Goal: Information Seeking & Learning: Learn about a topic

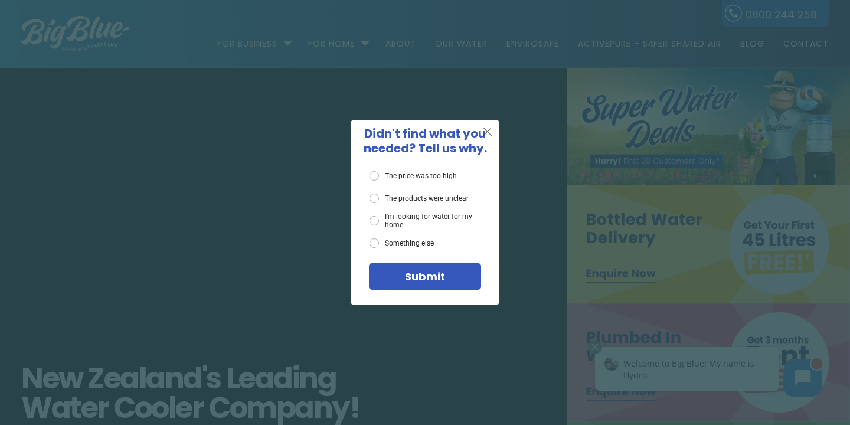
click at [489, 134] on span "X" at bounding box center [487, 131] width 11 height 15
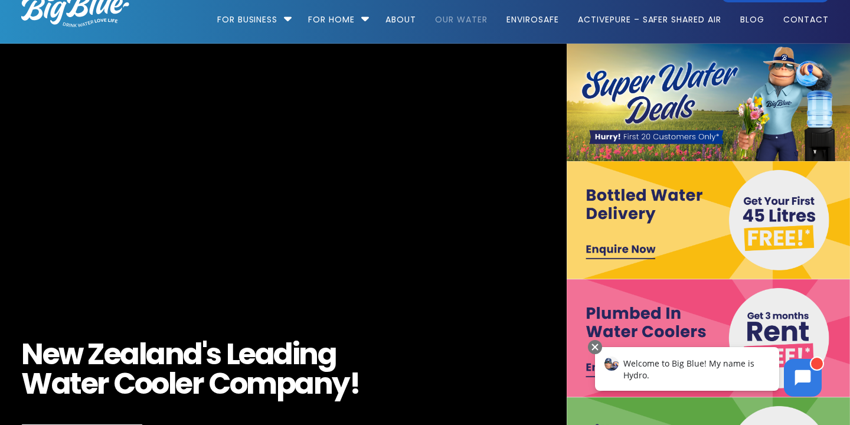
scroll to position [27, 0]
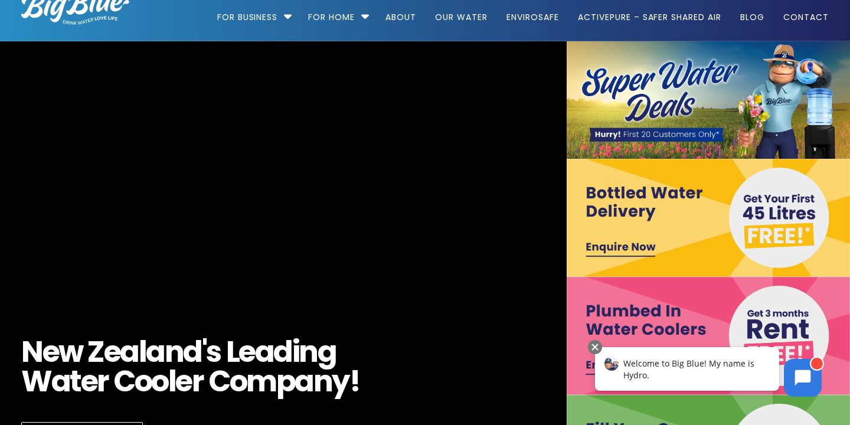
click at [618, 246] on img at bounding box center [708, 218] width 283 height 118
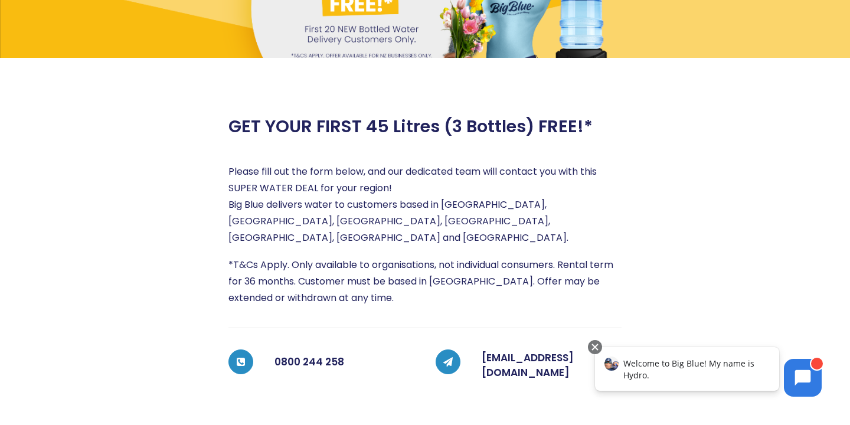
scroll to position [129, 0]
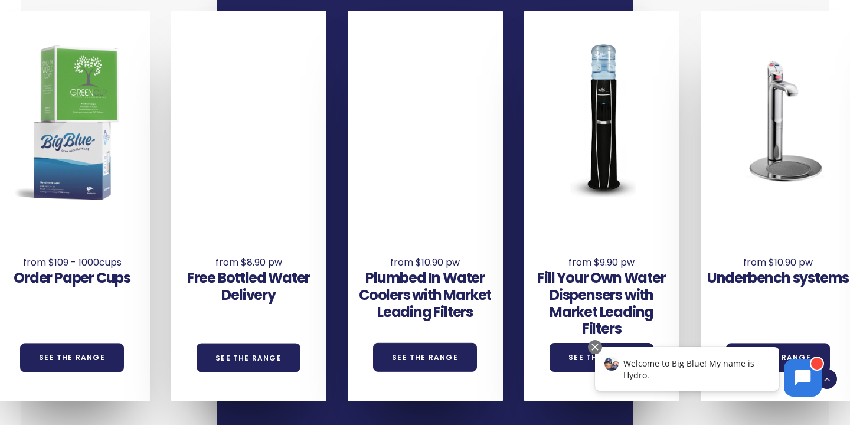
scroll to position [772, 0]
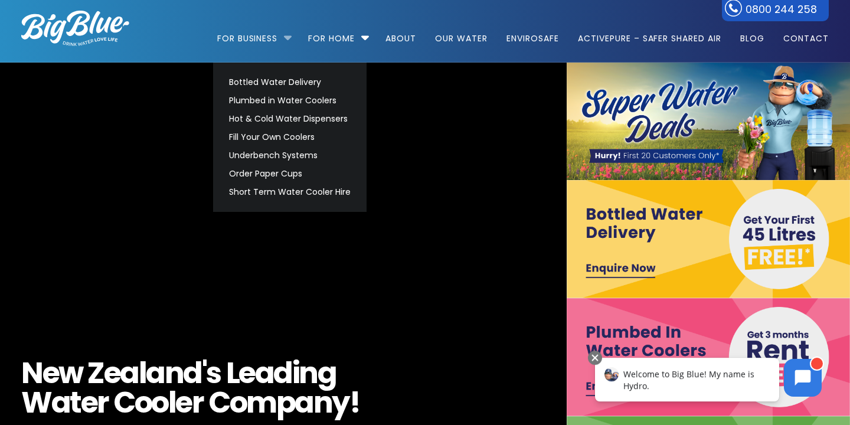
click at [285, 37] on li "For Business Bottled Water Delivery Plumbed in Water Coolers Hot & Cold Water D…" at bounding box center [257, 32] width 81 height 67
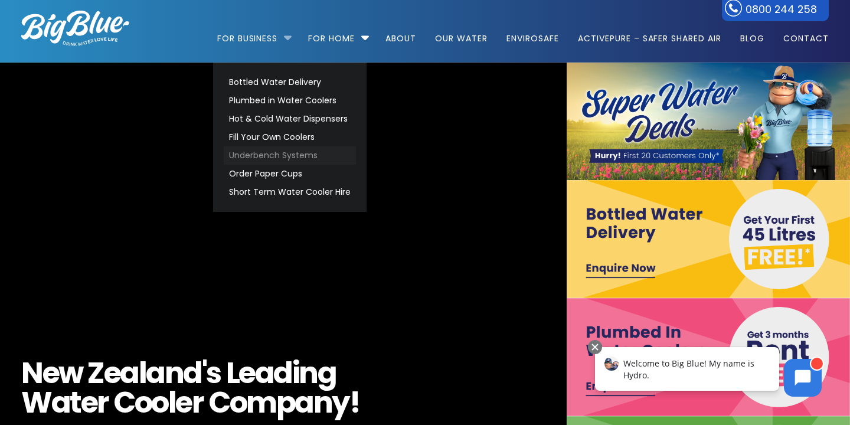
click at [260, 152] on link "Underbench Systems" at bounding box center [290, 155] width 132 height 18
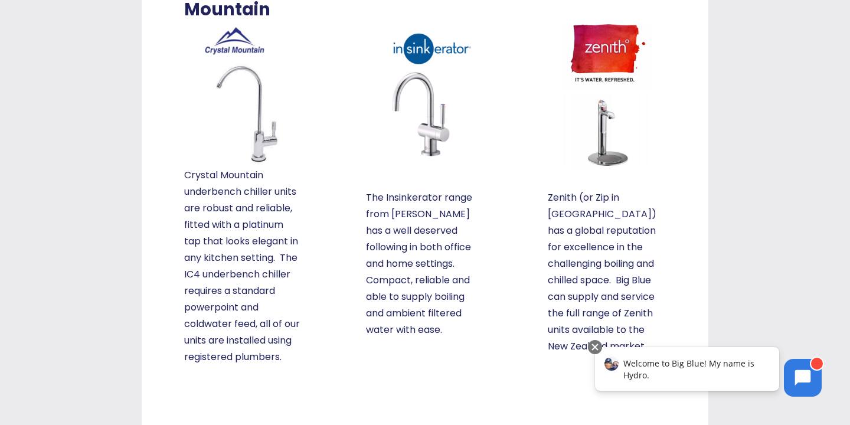
scroll to position [318, 0]
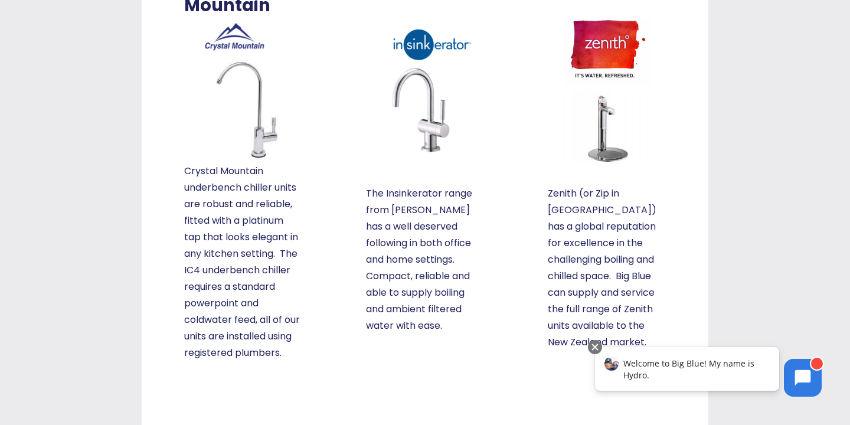
click at [606, 47] on img at bounding box center [607, 91] width 118 height 148
click at [601, 175] on div "Zenith Zenith (or Zip in [GEOGRAPHIC_DATA]) has a global reputation for excelle…" at bounding box center [607, 163] width 118 height 376
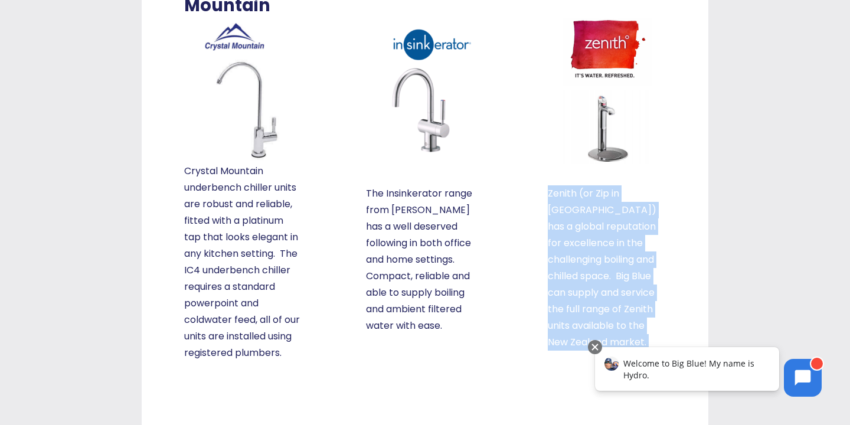
click at [601, 175] on div "Zenith Zenith (or Zip in [GEOGRAPHIC_DATA]) has a global reputation for excelle…" at bounding box center [607, 163] width 118 height 376
click at [602, 155] on img at bounding box center [607, 91] width 118 height 148
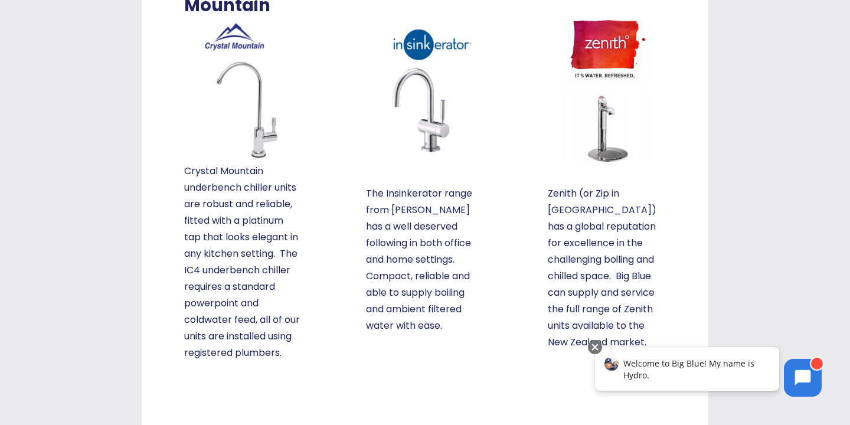
click at [558, 179] on div "Zenith Zenith (or Zip in [GEOGRAPHIC_DATA]) has a global reputation for excelle…" at bounding box center [607, 163] width 118 height 376
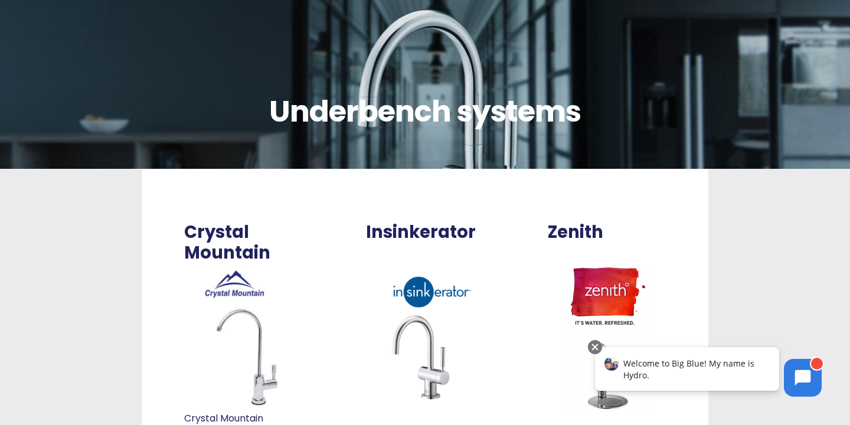
scroll to position [0, 0]
